Goal: Task Accomplishment & Management: Use online tool/utility

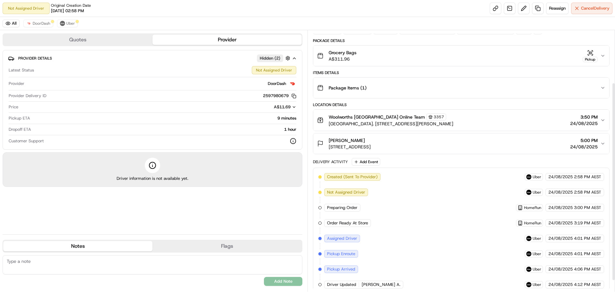
scroll to position [30, 0]
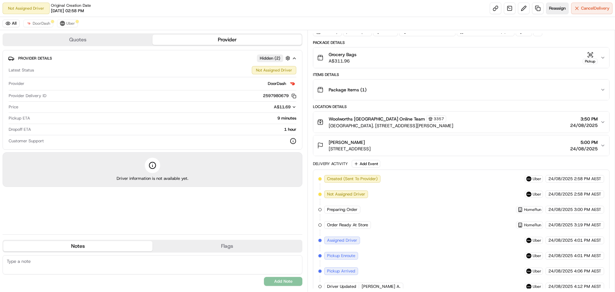
click at [560, 8] on span "Reassign" at bounding box center [557, 8] width 17 height 6
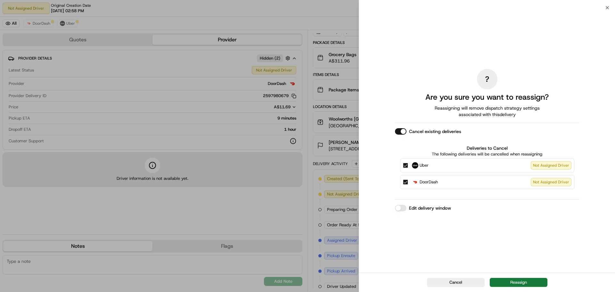
click at [522, 279] on button "Reassign" at bounding box center [519, 282] width 58 height 9
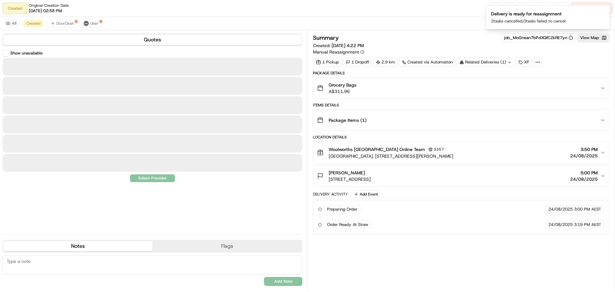
scroll to position [0, 0]
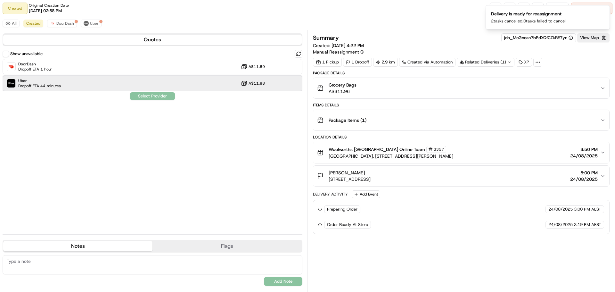
click at [132, 87] on div "Uber Dropoff ETA 44 minutes A$11.88" at bounding box center [153, 83] width 300 height 15
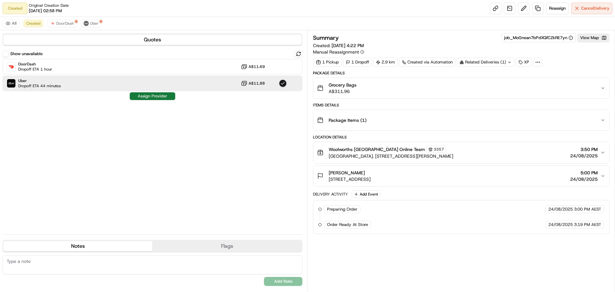
click at [155, 98] on button "Assign Provider" at bounding box center [152, 96] width 45 height 8
